Goal: Information Seeking & Learning: Learn about a topic

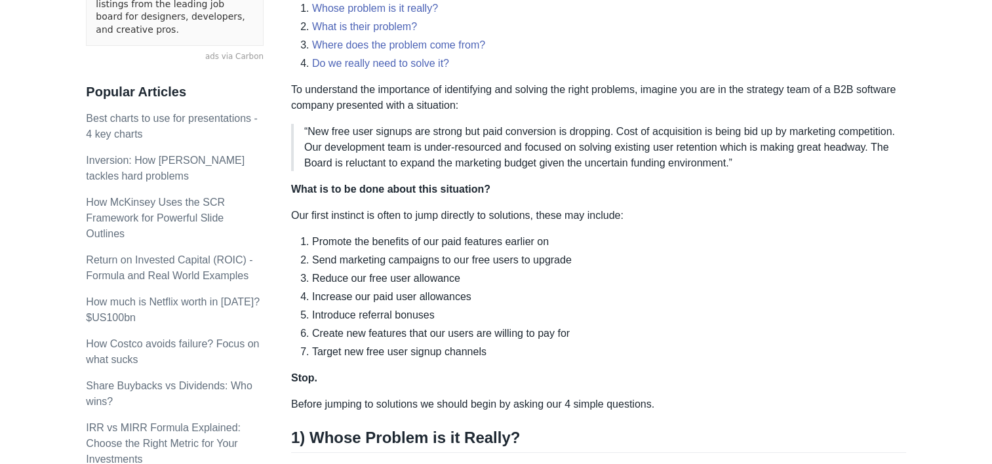
scroll to position [435, 0]
click at [233, 338] on link "How Costco avoids failure? Focus on what sucks" at bounding box center [172, 351] width 173 height 27
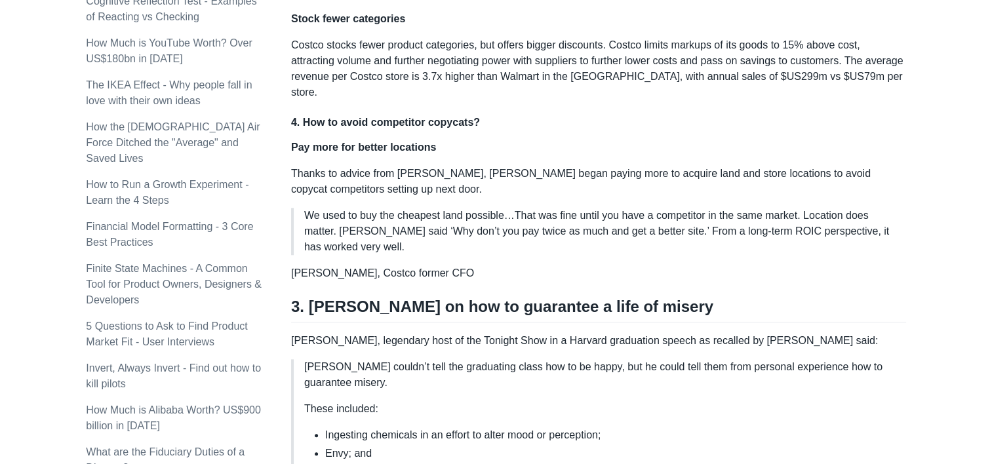
scroll to position [1376, 0]
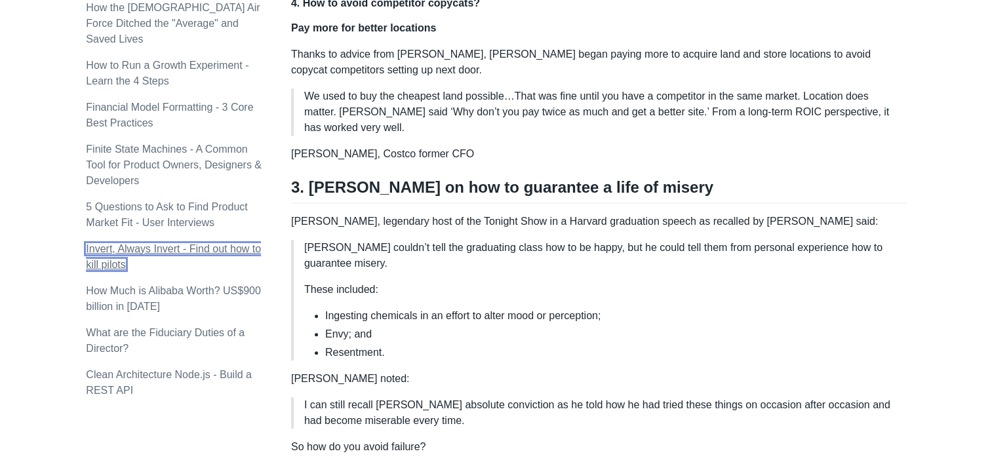
click at [228, 243] on link "Invert, Always Invert - Find out how to kill pilots" at bounding box center [173, 256] width 175 height 27
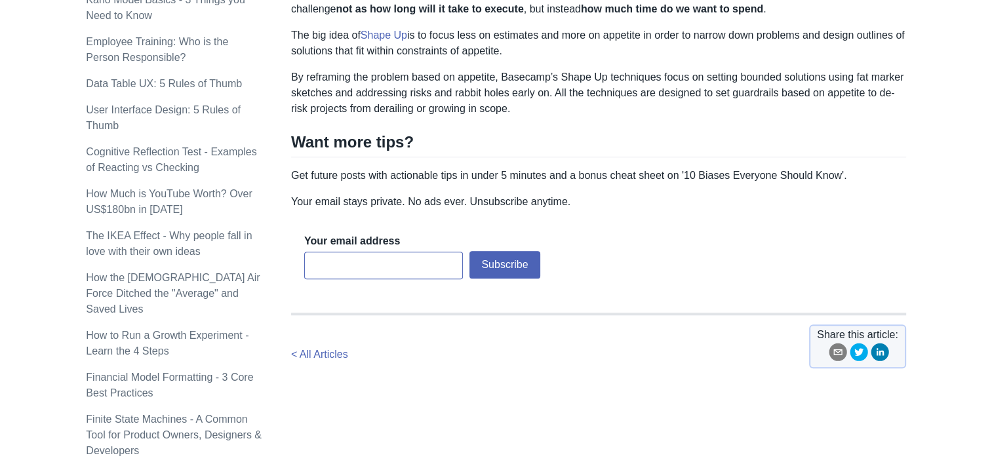
scroll to position [1114, 0]
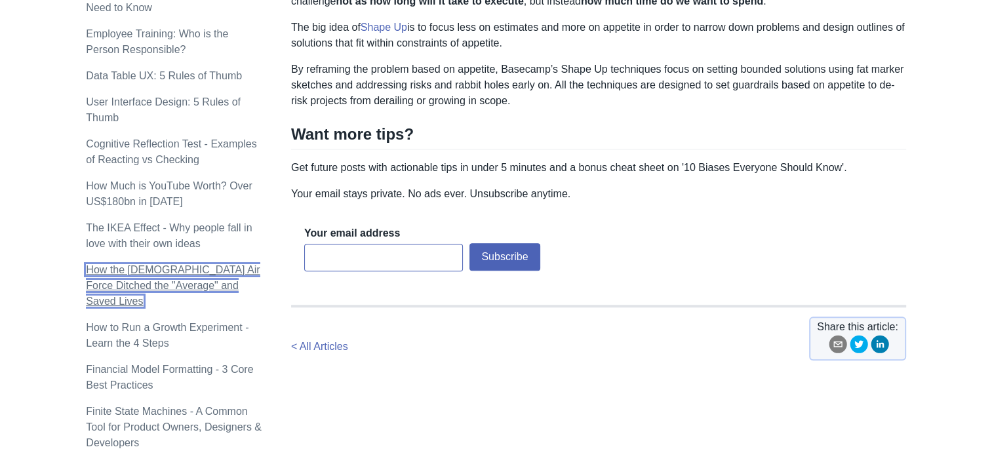
click at [165, 264] on link "How the [DEMOGRAPHIC_DATA] Air Force Ditched the "Average" and Saved Lives" at bounding box center [173, 285] width 174 height 43
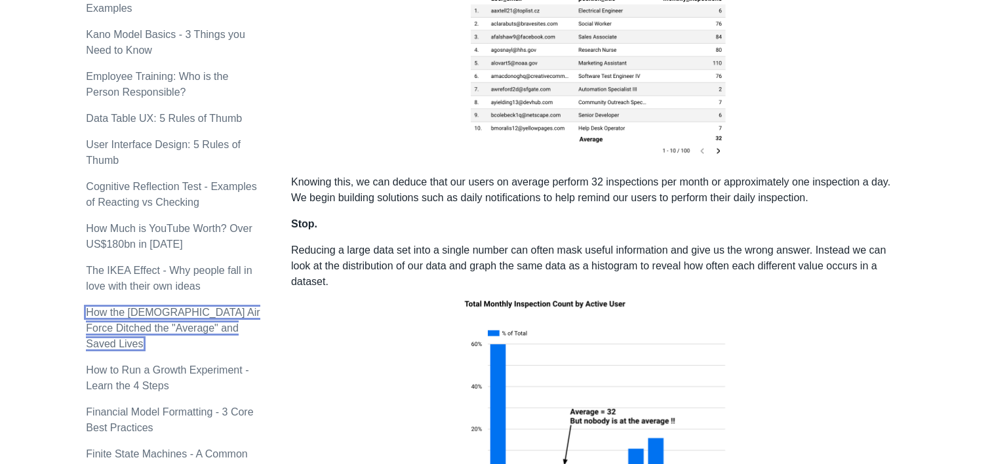
scroll to position [1049, 0]
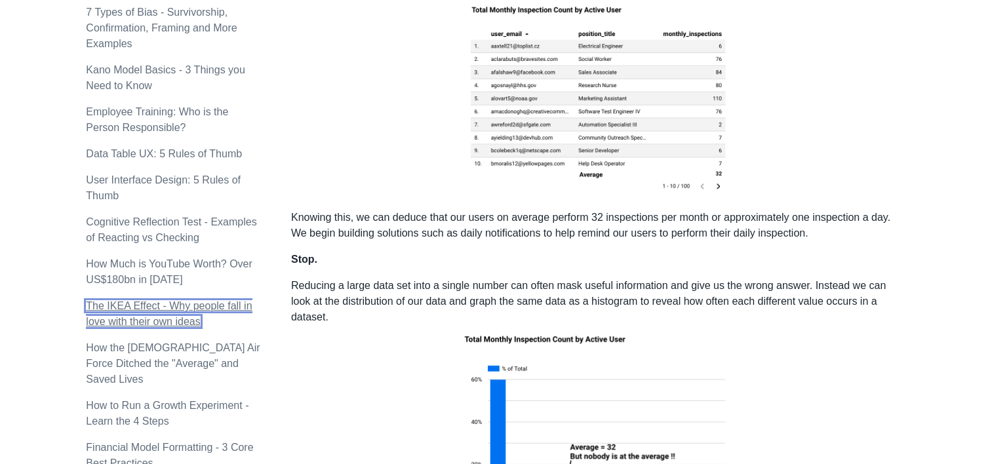
click at [168, 301] on link "The IKEA Effect - Why people fall in love with their own ideas" at bounding box center [169, 313] width 166 height 27
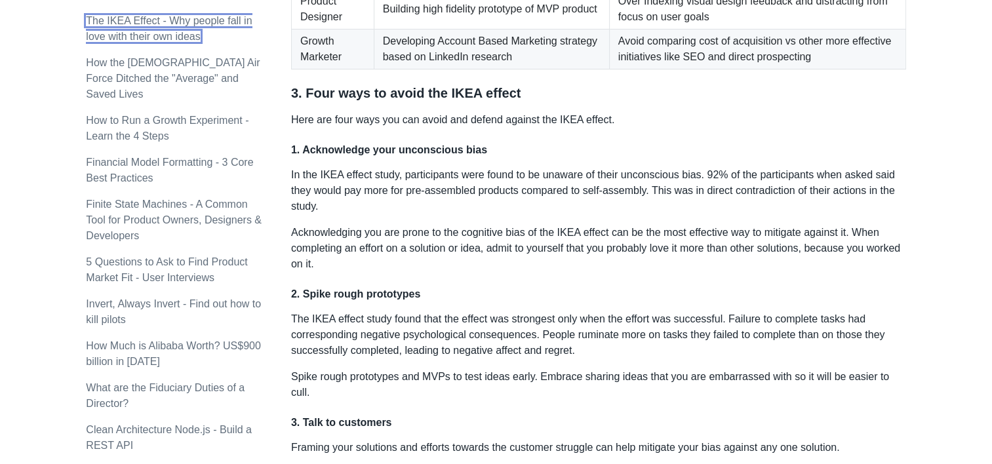
scroll to position [1638, 0]
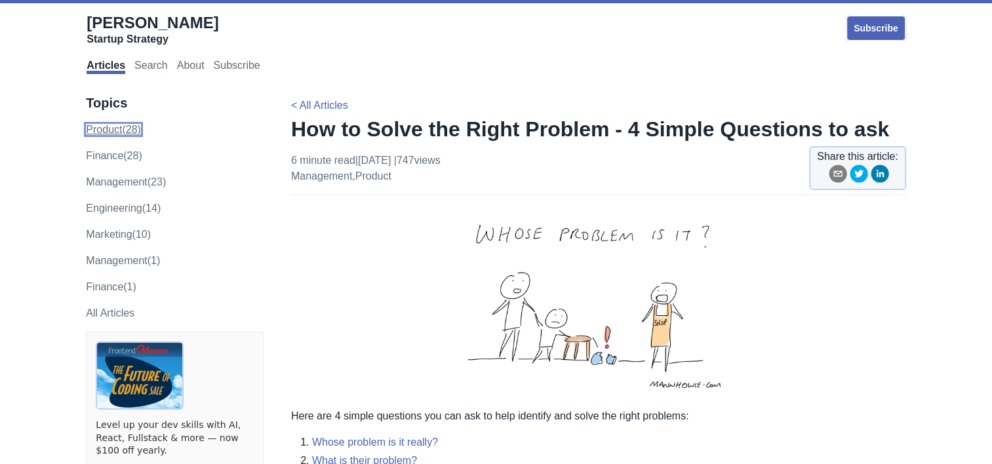
click at [115, 134] on link "product (28)" at bounding box center [113, 129] width 55 height 11
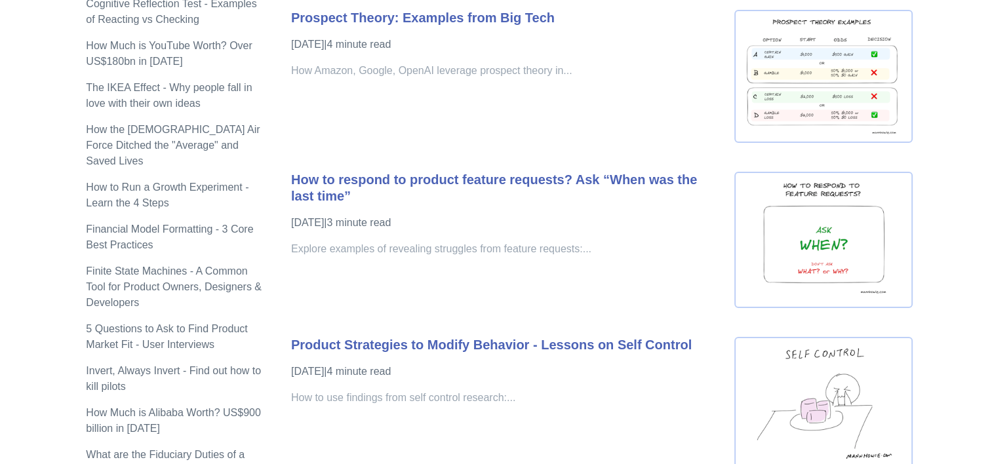
scroll to position [1311, 0]
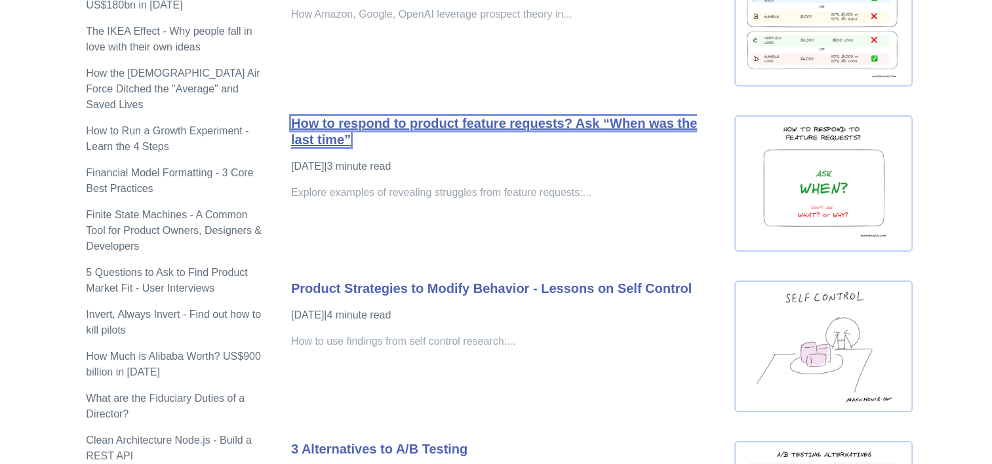
click at [549, 118] on link "How to respond to product feature requests? Ask “When was the last time”" at bounding box center [494, 131] width 406 height 31
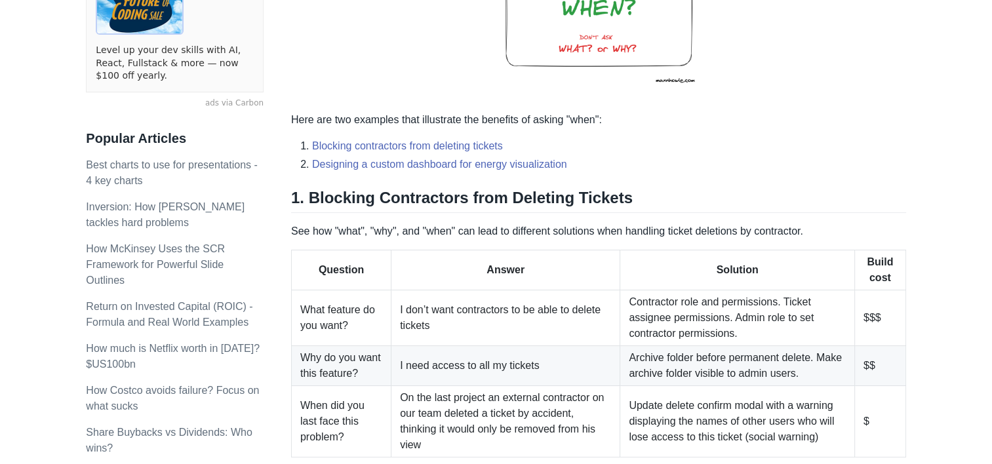
scroll to position [197, 0]
